Goal: Information Seeking & Learning: Learn about a topic

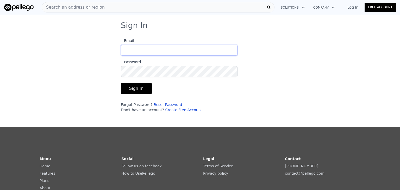
type input "[PERSON_NAME][EMAIL_ADDRESS][DOMAIN_NAME]"
click at [134, 88] on button "Sign In" at bounding box center [136, 88] width 31 height 10
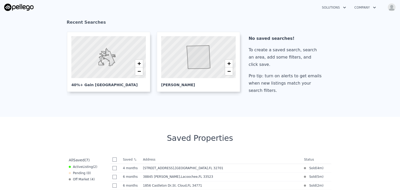
scroll to position [96, 0]
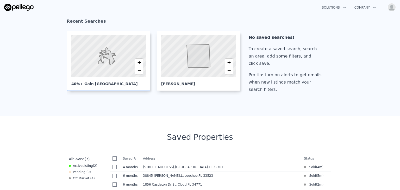
click at [105, 77] on div "40%+ Gain [GEOGRAPHIC_DATA]" at bounding box center [108, 81] width 74 height 9
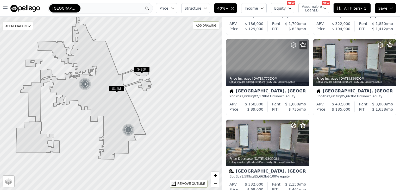
scroll to position [233, 0]
click at [379, 46] on icon at bounding box center [380, 45] width 3 height 3
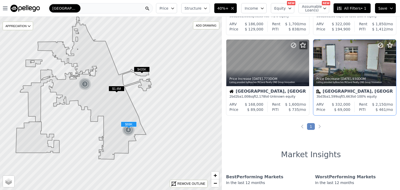
click at [378, 44] on icon at bounding box center [380, 45] width 6 height 6
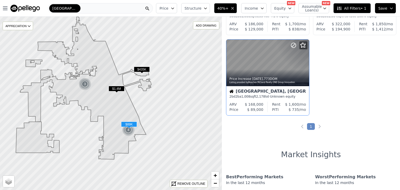
click at [293, 46] on icon at bounding box center [293, 45] width 3 height 3
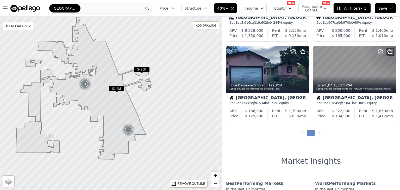
scroll to position [130, 0]
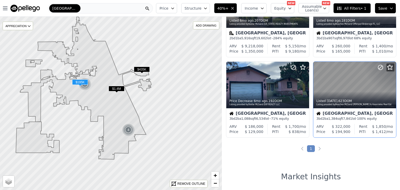
click at [379, 66] on icon at bounding box center [380, 67] width 3 height 3
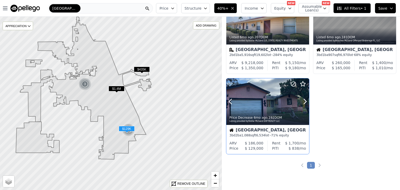
scroll to position [113, 0]
click at [278, 136] on div "3 bd 2 ba 1,088 sqft 6,534 lot · -71% equity" at bounding box center [267, 136] width 77 height 4
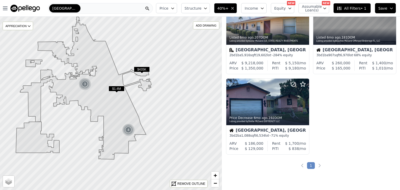
scroll to position [0, 0]
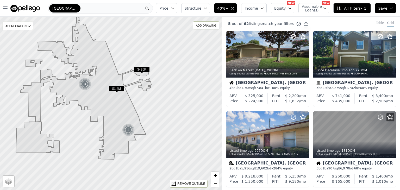
click at [67, 9] on span "[GEOGRAPHIC_DATA]" at bounding box center [64, 8] width 25 height 5
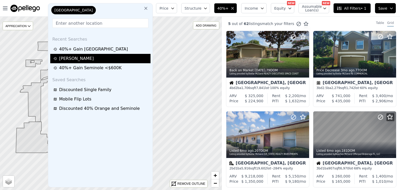
click at [69, 61] on div "Livingston" at bounding box center [101, 58] width 96 height 6
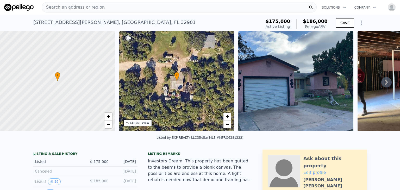
click at [385, 84] on icon at bounding box center [386, 82] width 3 height 5
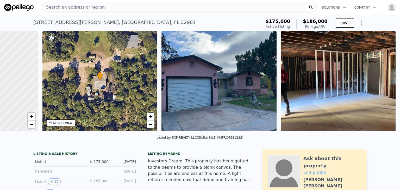
scroll to position [0, 121]
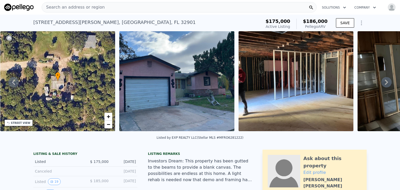
click at [385, 84] on icon at bounding box center [386, 82] width 3 height 5
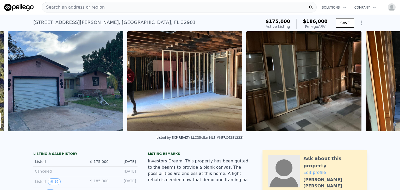
scroll to position [0, 238]
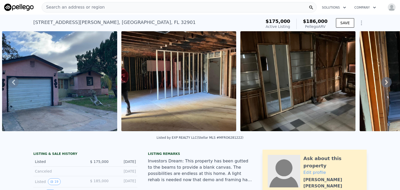
click at [385, 84] on icon at bounding box center [386, 82] width 3 height 5
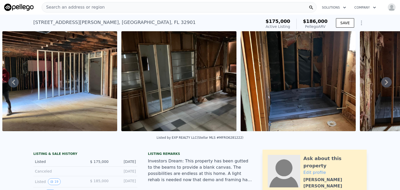
click at [385, 84] on icon at bounding box center [386, 82] width 3 height 5
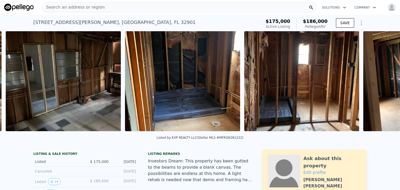
scroll to position [0, 476]
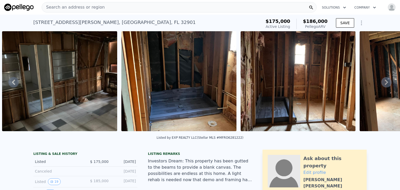
click at [385, 84] on icon at bounding box center [386, 82] width 3 height 5
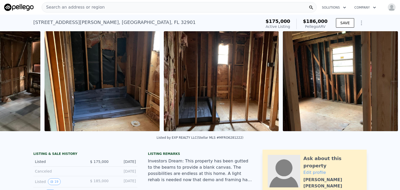
scroll to position [0, 596]
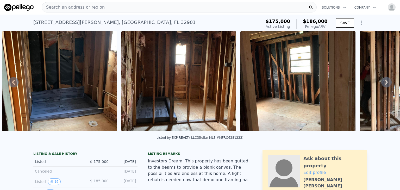
click at [385, 84] on icon at bounding box center [386, 82] width 3 height 5
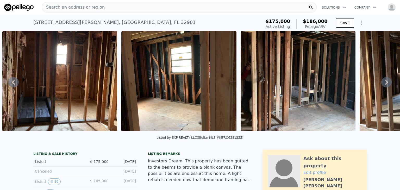
click at [385, 84] on icon at bounding box center [386, 82] width 3 height 5
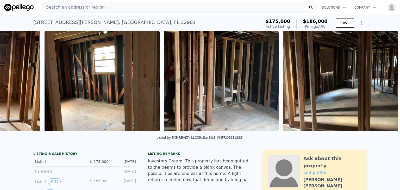
scroll to position [0, 834]
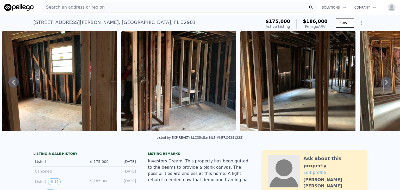
click at [382, 84] on div "• + − • + − STREET VIEW Loading... SATELLITE VIEW" at bounding box center [200, 82] width 400 height 102
click at [385, 84] on icon at bounding box center [386, 82] width 3 height 5
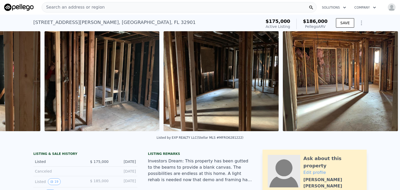
scroll to position [0, 953]
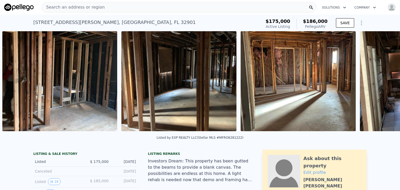
click at [382, 84] on div "• + − • + − STREET VIEW Loading... SATELLITE VIEW" at bounding box center [200, 82] width 400 height 102
click at [385, 84] on icon at bounding box center [386, 82] width 3 height 5
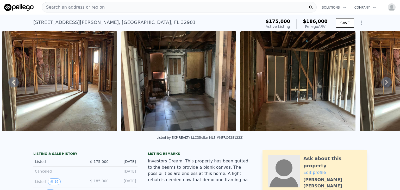
click at [385, 84] on icon at bounding box center [386, 82] width 3 height 5
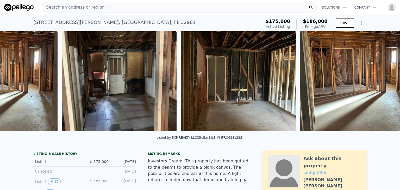
scroll to position [0, 1310]
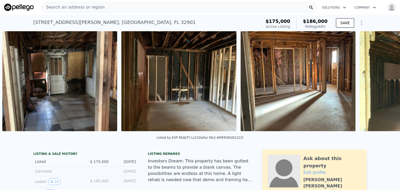
click at [382, 84] on div "• + − • + − STREET VIEW Loading... SATELLITE VIEW" at bounding box center [200, 82] width 400 height 102
click at [385, 84] on icon at bounding box center [386, 82] width 3 height 5
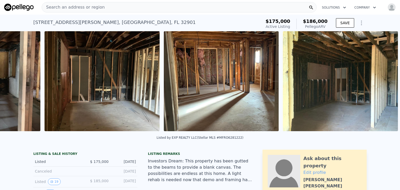
scroll to position [0, 1429]
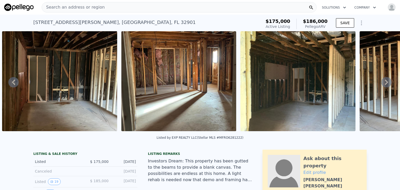
click at [382, 84] on div "• + − • + − STREET VIEW Loading... SATELLITE VIEW" at bounding box center [200, 82] width 400 height 102
click at [385, 84] on icon at bounding box center [386, 82] width 3 height 5
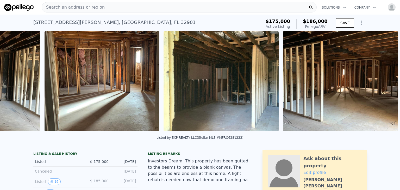
scroll to position [0, 1548]
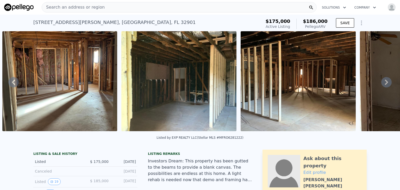
click at [382, 84] on div "• + − • + − STREET VIEW Loading... SATELLITE VIEW" at bounding box center [200, 82] width 400 height 102
click at [385, 84] on icon at bounding box center [386, 82] width 3 height 5
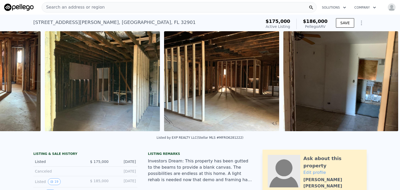
scroll to position [0, 1668]
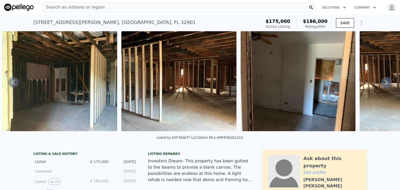
click at [385, 84] on icon at bounding box center [386, 82] width 3 height 5
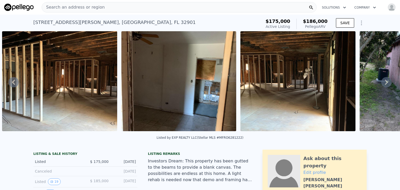
click at [385, 84] on icon at bounding box center [386, 82] width 3 height 5
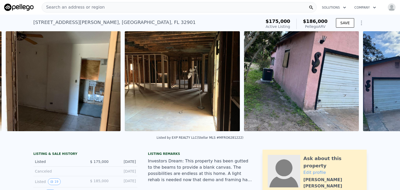
scroll to position [0, 1906]
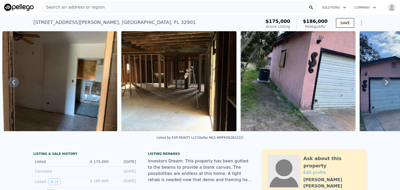
click at [385, 84] on icon at bounding box center [386, 82] width 3 height 5
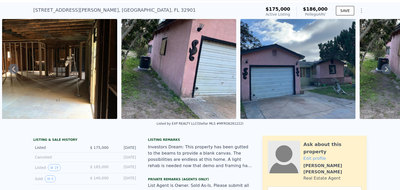
scroll to position [0, 0]
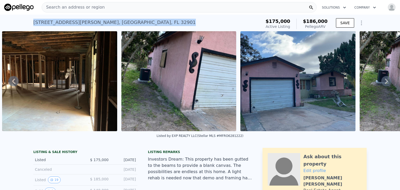
drag, startPoint x: 31, startPoint y: 21, endPoint x: 114, endPoint y: 28, distance: 83.1
click at [114, 28] on div "[STREET_ADDRESS][PERSON_NAME] Active at $175k (~ARV $186k )" at bounding box center [146, 24] width 226 height 15
copy div "[STREET_ADDRESS][PERSON_NAME]"
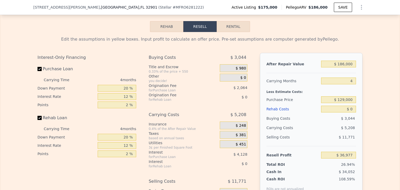
scroll to position [850, 0]
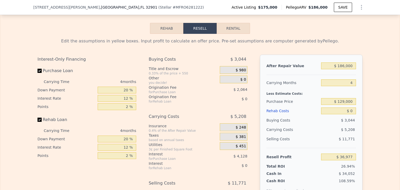
click at [232, 23] on button "Rental" at bounding box center [233, 28] width 33 height 11
select select "30"
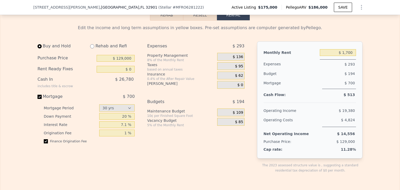
scroll to position [863, 0]
drag, startPoint x: 202, startPoint y: 85, endPoint x: 152, endPoint y: 147, distance: 79.8
click at [152, 147] on div "Expenses $ 293 Property Management 8% of the Monthly Rent $ 136 Taxes based on …" at bounding box center [197, 112] width 101 height 140
click at [159, 151] on div "Expenses $ 293 Property Management 8% of the Monthly Rent $ 136 Taxes based on …" at bounding box center [197, 112] width 101 height 140
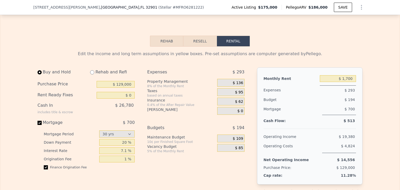
scroll to position [838, 0]
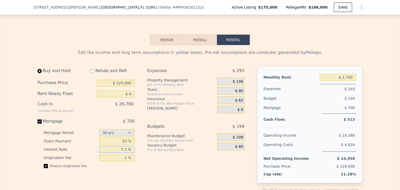
click at [125, 146] on input "7.1 %" at bounding box center [117, 149] width 36 height 7
type input "8 %"
click at [167, 154] on div "Expenses $ 293 Property Management 8% of the Monthly Rent $ 136 Taxes based on …" at bounding box center [197, 136] width 101 height 140
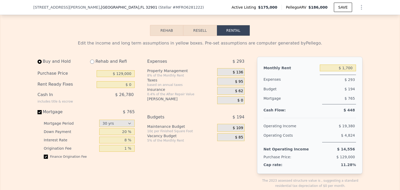
scroll to position [850, 0]
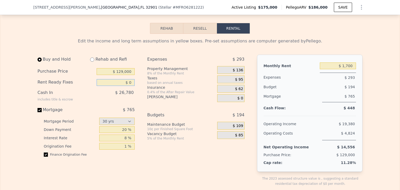
click at [127, 79] on input "$ 0" at bounding box center [116, 82] width 38 height 7
type input "$ 60,000"
click at [144, 84] on div "Buy and Hold Rehab and Refi Purchase Price $ 129,000 Rent Ready Fixes $ 60,000 …" at bounding box center [142, 125] width 211 height 140
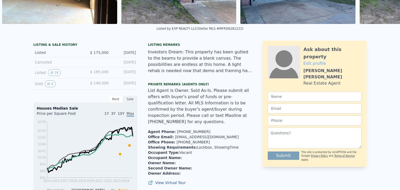
scroll to position [0, 0]
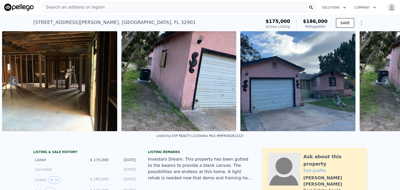
click at [383, 85] on icon at bounding box center [386, 81] width 10 height 10
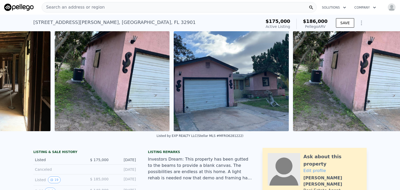
scroll to position [0, 2105]
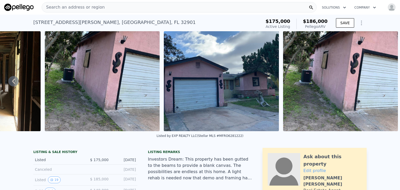
click at [383, 85] on img at bounding box center [340, 81] width 115 height 100
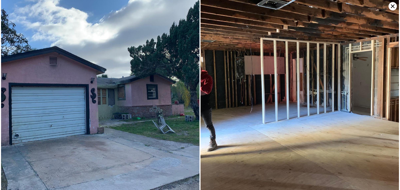
scroll to position [6, 0]
